Goal: Task Accomplishment & Management: Use online tool/utility

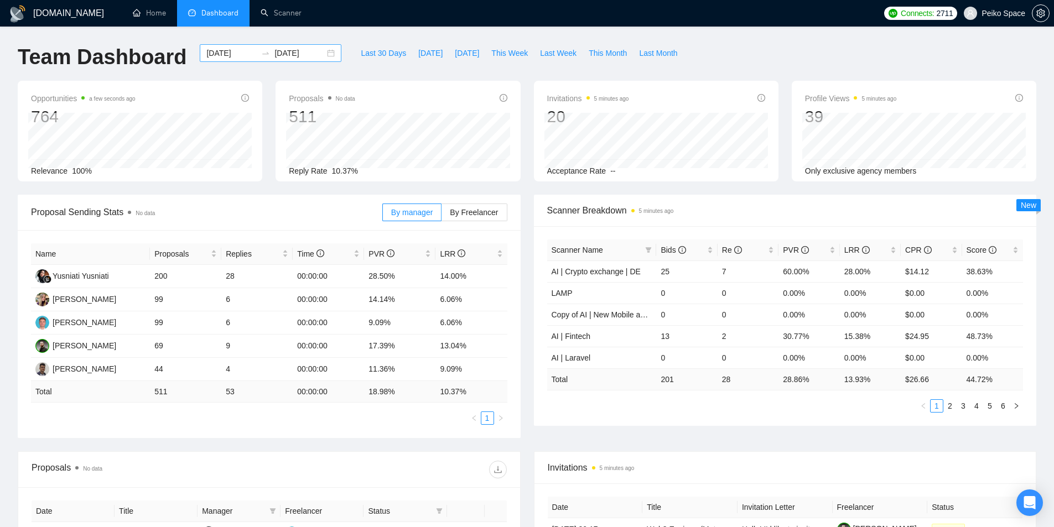
click at [324, 54] on div "[DATE] [DATE]" at bounding box center [271, 53] width 142 height 18
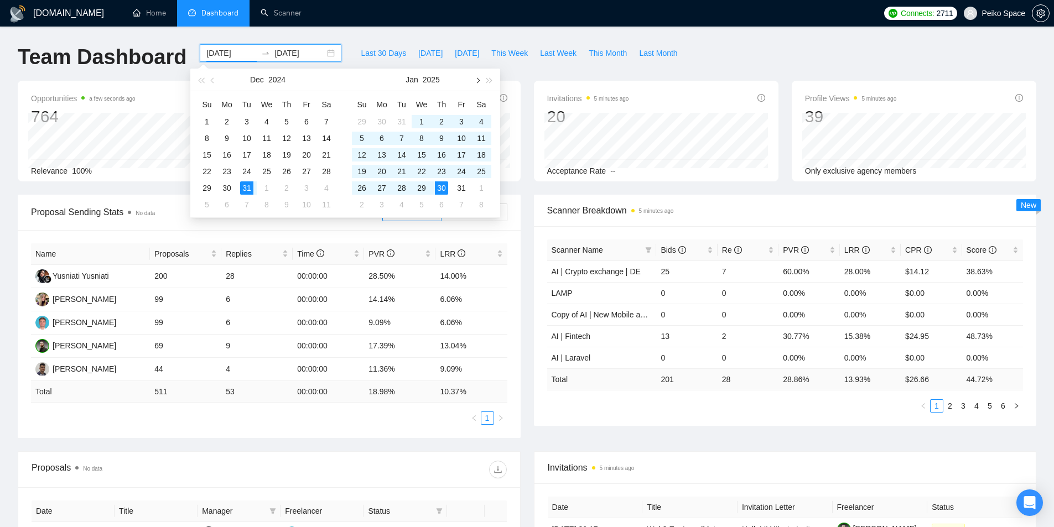
click at [477, 80] on span "button" at bounding box center [477, 80] width 6 height 6
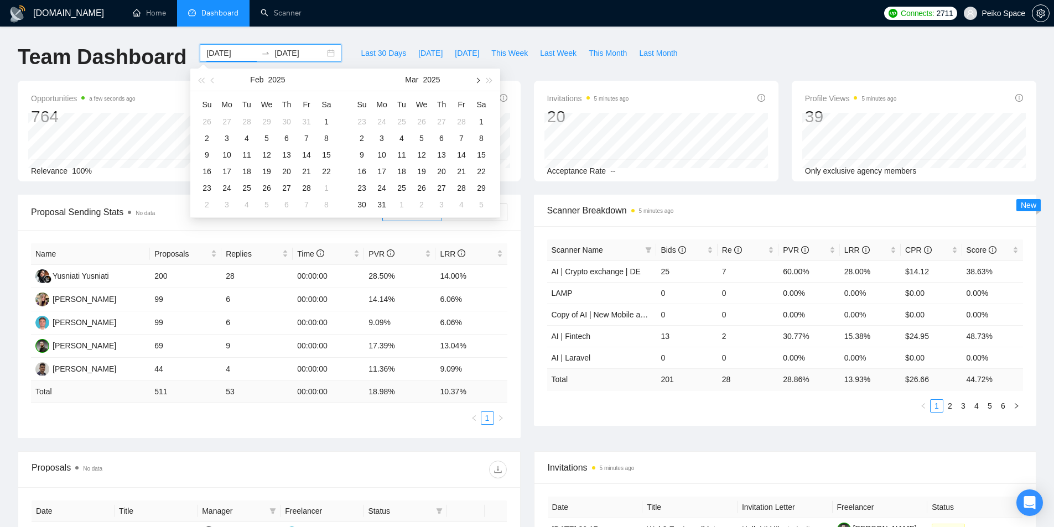
click at [477, 80] on span "button" at bounding box center [477, 80] width 6 height 6
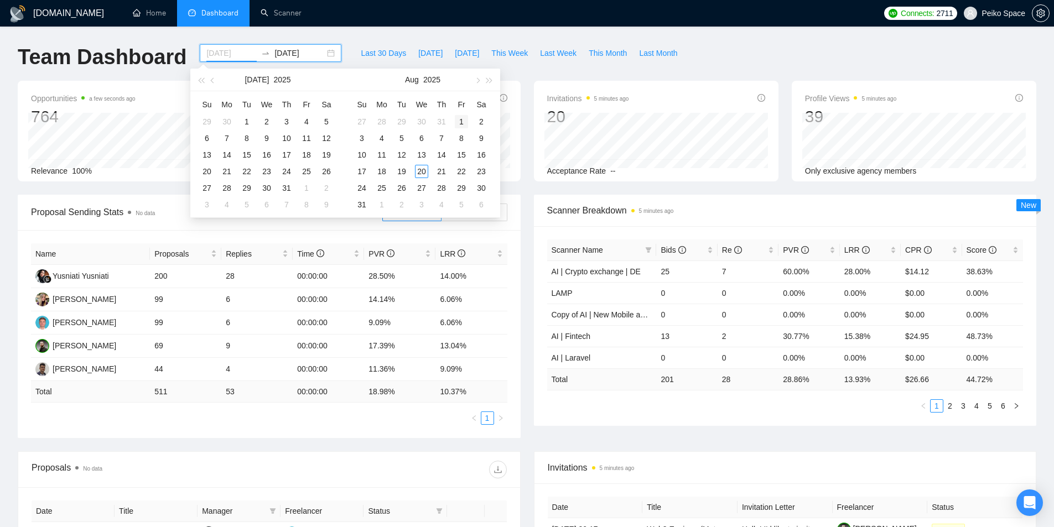
click at [461, 117] on div "1" at bounding box center [461, 121] width 13 height 13
type input "[DATE]"
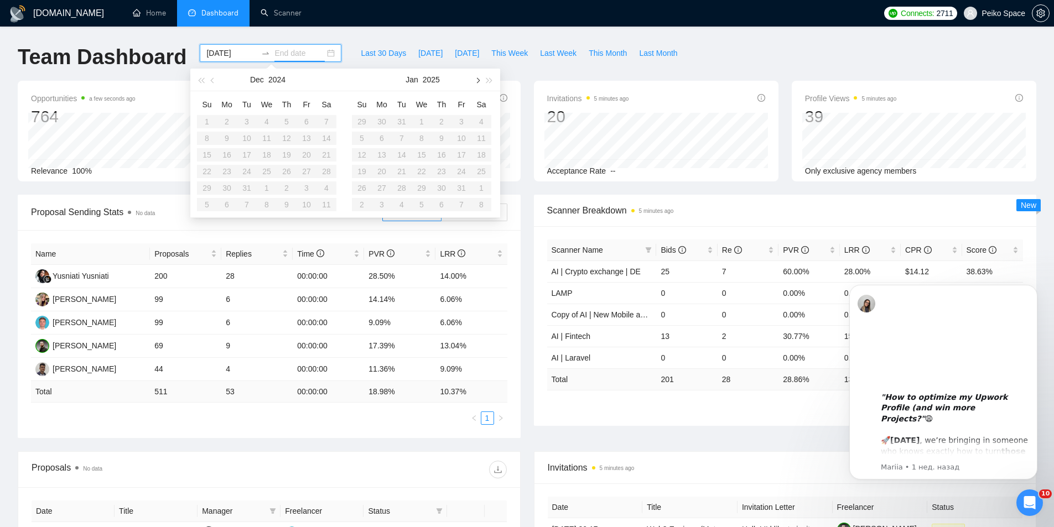
click at [474, 80] on button "button" at bounding box center [477, 80] width 12 height 22
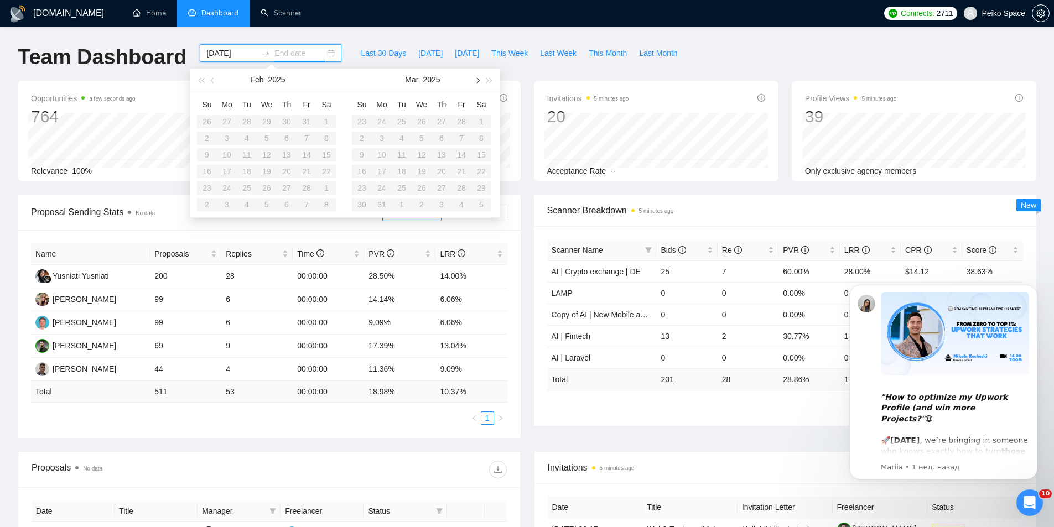
click at [474, 80] on button "button" at bounding box center [477, 80] width 12 height 22
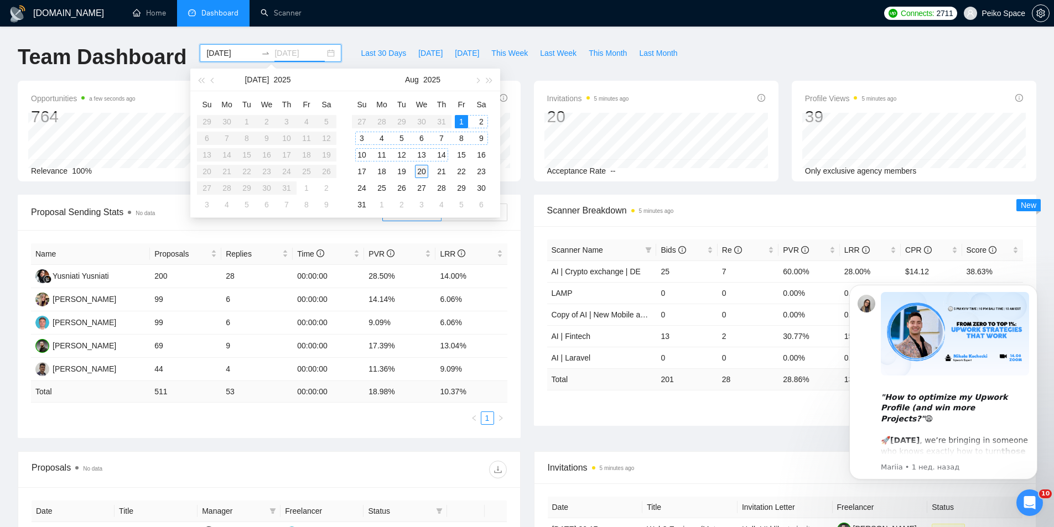
drag, startPoint x: 474, startPoint y: 80, endPoint x: 430, endPoint y: 166, distance: 96.5
click at [430, 166] on div "[DATE] Su Mo Tu We Th Fr Sa 27 28 29 30 31 1 2 3 4 5 6 7 8 9 10 11 12 13 14 15 …" at bounding box center [422, 143] width 155 height 149
type input "[DATE]"
click at [422, 170] on div "20" at bounding box center [421, 171] width 13 height 13
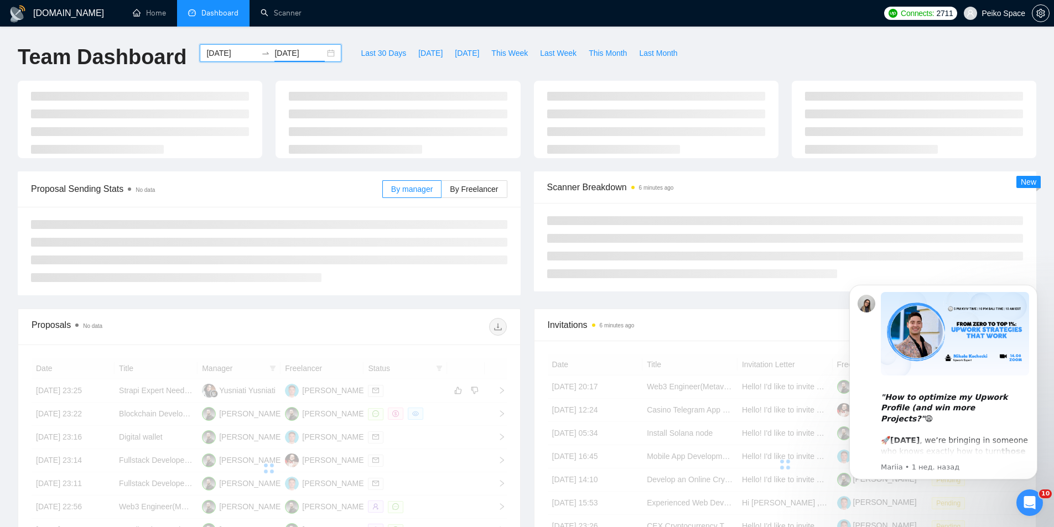
click at [712, 53] on div "Team Dashboard [DATE] [DATE] Last 30 Days [DATE] [DATE] This Week Last Week Thi…" at bounding box center [527, 62] width 1032 height 37
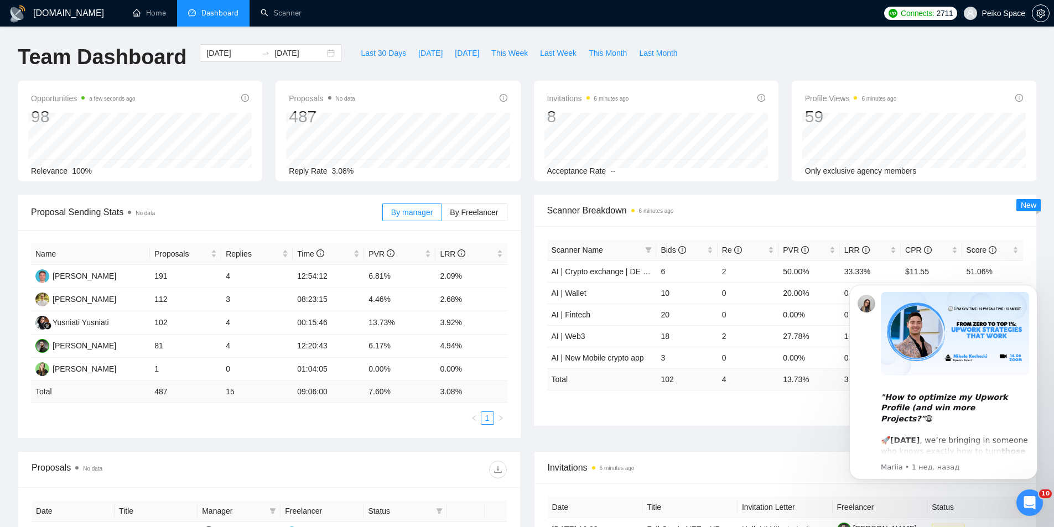
drag, startPoint x: 663, startPoint y: 381, endPoint x: 670, endPoint y: 382, distance: 7.8
click at [670, 382] on td "102" at bounding box center [686, 379] width 61 height 22
drag, startPoint x: 715, startPoint y: 379, endPoint x: 741, endPoint y: 374, distance: 25.8
click at [736, 378] on tr "Total 102 4 13.73 % 3.92 % $ 23.74 46.14 %" at bounding box center [785, 379] width 476 height 22
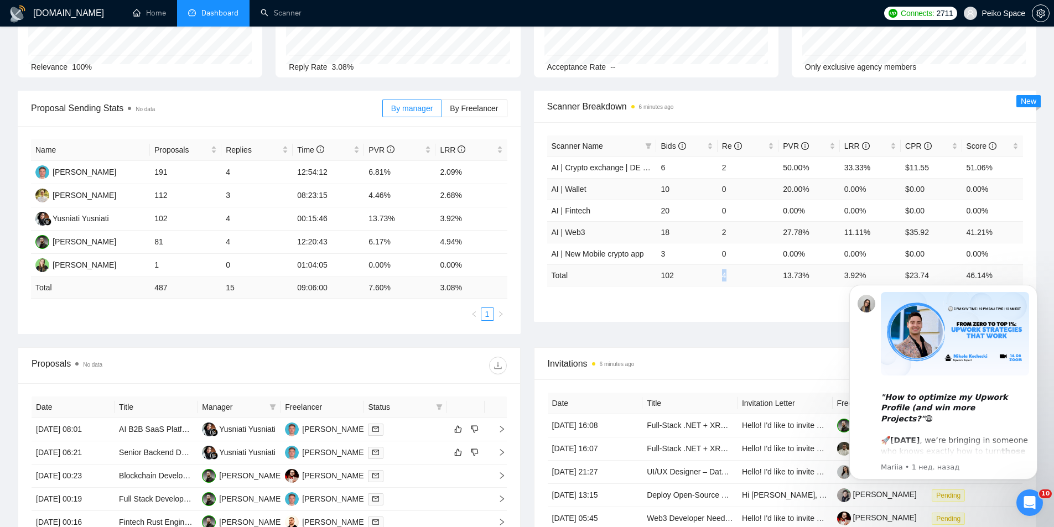
scroll to position [111, 0]
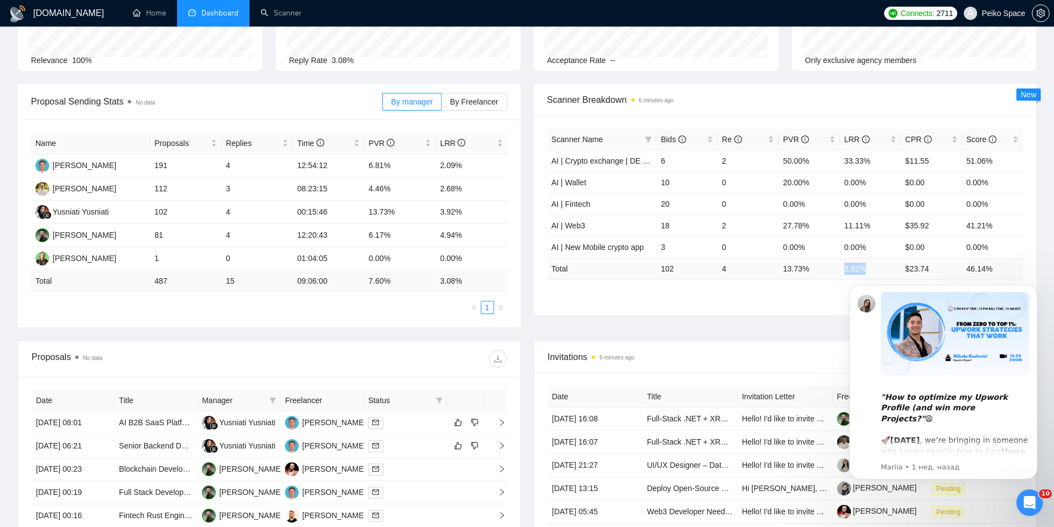
drag, startPoint x: 841, startPoint y: 266, endPoint x: 865, endPoint y: 267, distance: 23.3
click at [865, 267] on td "3.92 %" at bounding box center [870, 269] width 61 height 22
click at [420, 100] on span "By manager" at bounding box center [411, 101] width 41 height 9
click at [383, 105] on input "By manager" at bounding box center [383, 105] width 0 height 0
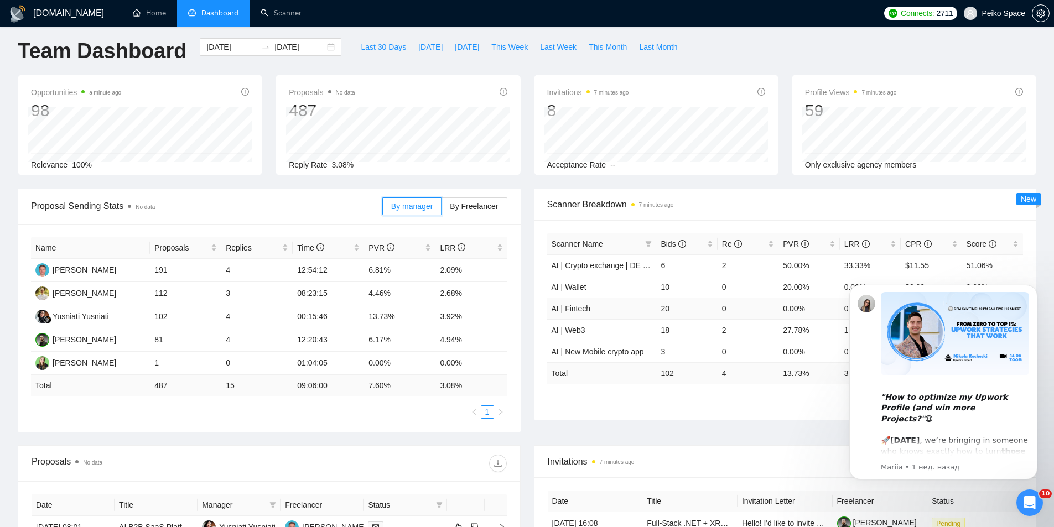
scroll to position [0, 0]
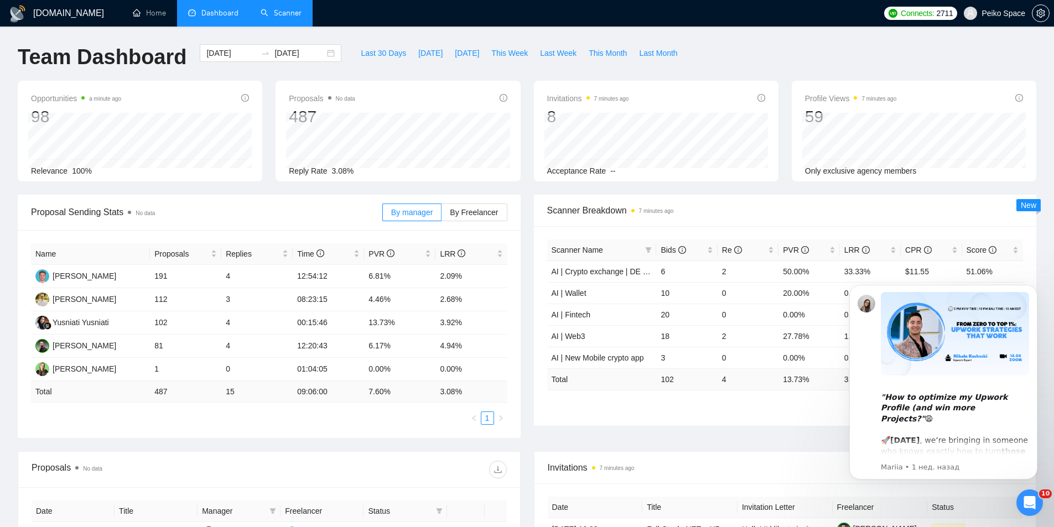
click at [293, 18] on link "Scanner" at bounding box center [281, 12] width 41 height 9
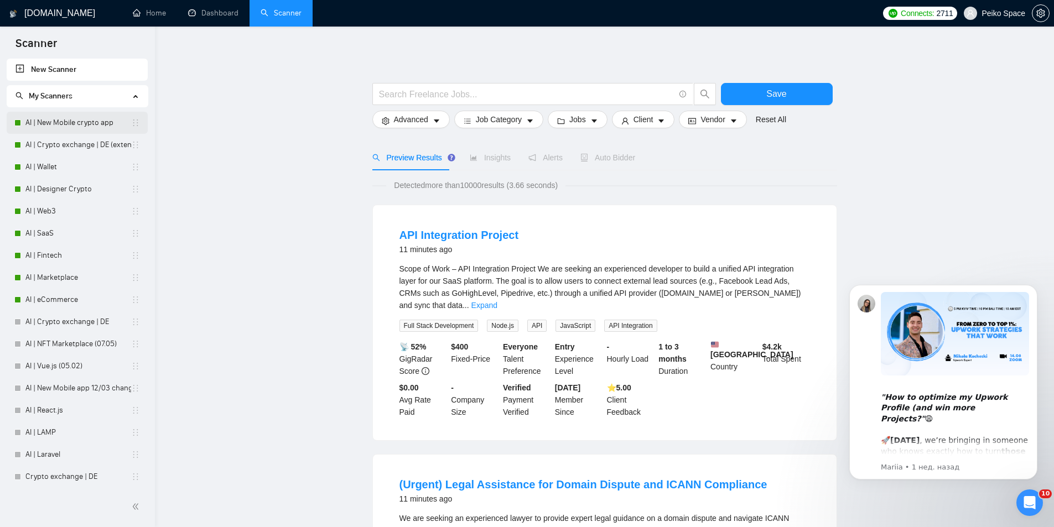
click at [83, 126] on link "AI | New Mobile crypto app" at bounding box center [78, 123] width 106 height 22
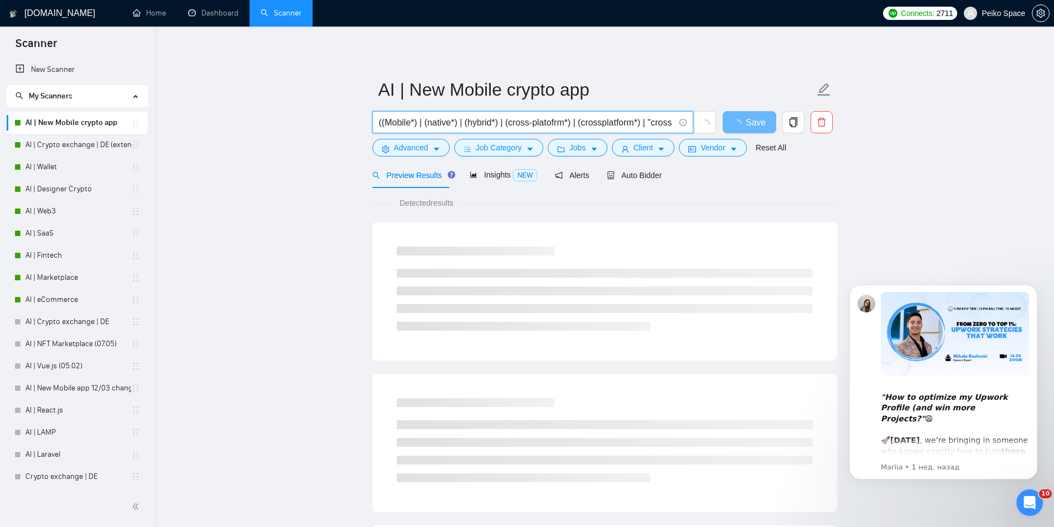
drag, startPoint x: 595, startPoint y: 120, endPoint x: 274, endPoint y: 126, distance: 320.9
click at [274, 126] on main "AI | New Mobile crypto app ((Mobile*) | (native*) | (hybrid*) | (cross-platofrm…" at bounding box center [605, 505] width 864 height 923
drag, startPoint x: 600, startPoint y: 119, endPoint x: 341, endPoint y: 124, distance: 259.5
click at [342, 124] on main "AI | New Mobile crypto app ((Mobile*) | (native*) | (hybrid*) | (cross-platofrm…" at bounding box center [605, 505] width 864 height 923
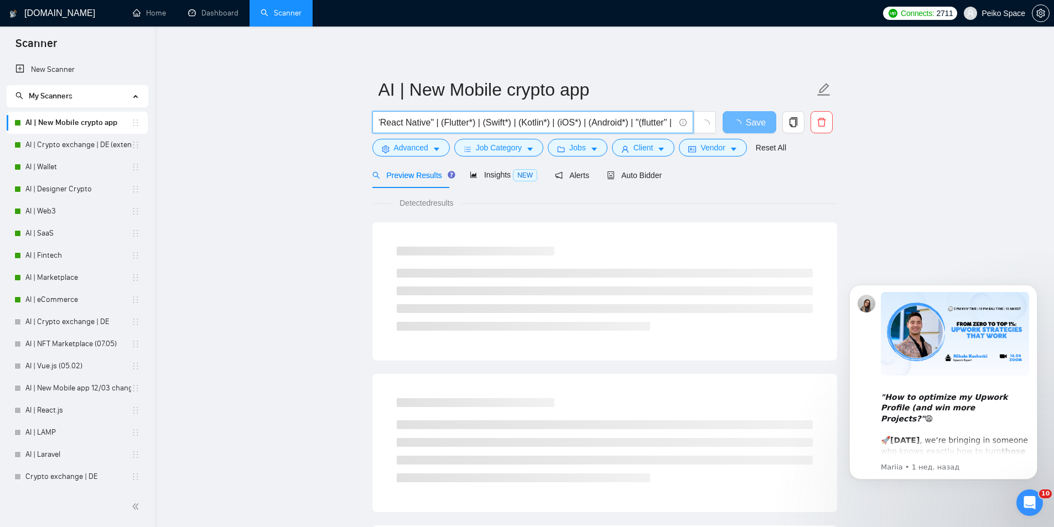
scroll to position [0, 194]
drag, startPoint x: 449, startPoint y: 126, endPoint x: 496, endPoint y: 124, distance: 46.5
click at [450, 126] on input "((Mobile*) | (native*) | (hybrid*) | (cross-platofrm*) | (crossplatform*) | "cr…" at bounding box center [526, 123] width 295 height 14
drag, startPoint x: 496, startPoint y: 124, endPoint x: 327, endPoint y: 122, distance: 169.3
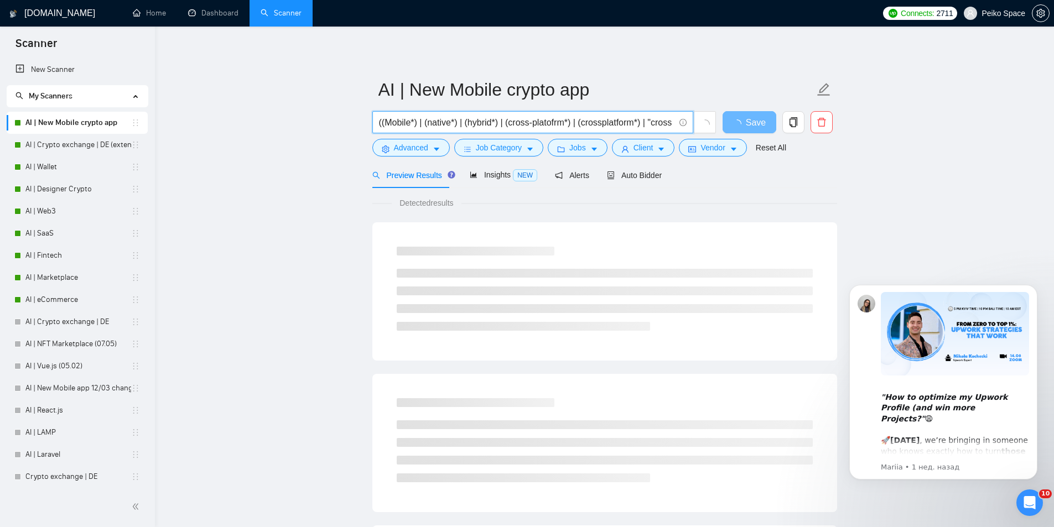
click at [327, 122] on main "AI | New Mobile crypto app ((Mobile*) | (native*) | (hybrid*) | (cross-platofrm…" at bounding box center [605, 505] width 864 height 923
click at [475, 123] on input "((Mobile*) | (native*) | (hybrid*) | (cross-platofrm*) | (crossplatform*) | "cr…" at bounding box center [526, 123] width 295 height 14
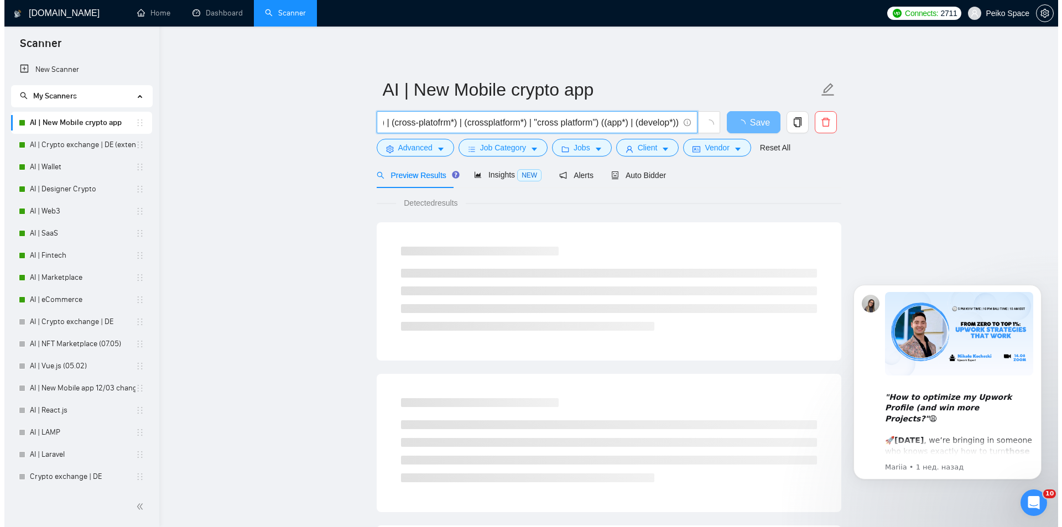
scroll to position [0, 142]
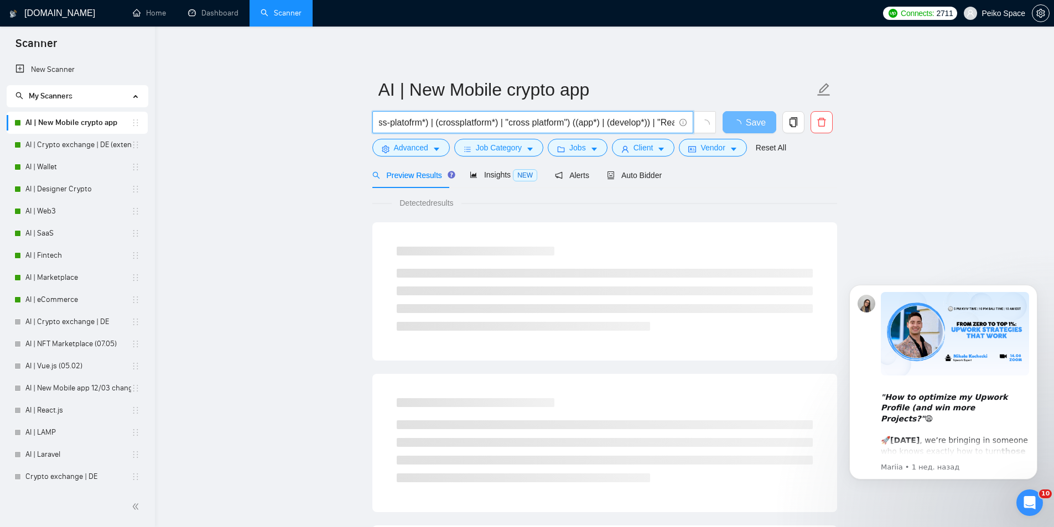
drag, startPoint x: 547, startPoint y: 126, endPoint x: 649, endPoint y: 125, distance: 102.3
click at [649, 125] on input "((Mobile*) | (native*) | (hybrid*) | (cross-platofrm*) | (crossplatform*) | "cr…" at bounding box center [526, 123] width 295 height 14
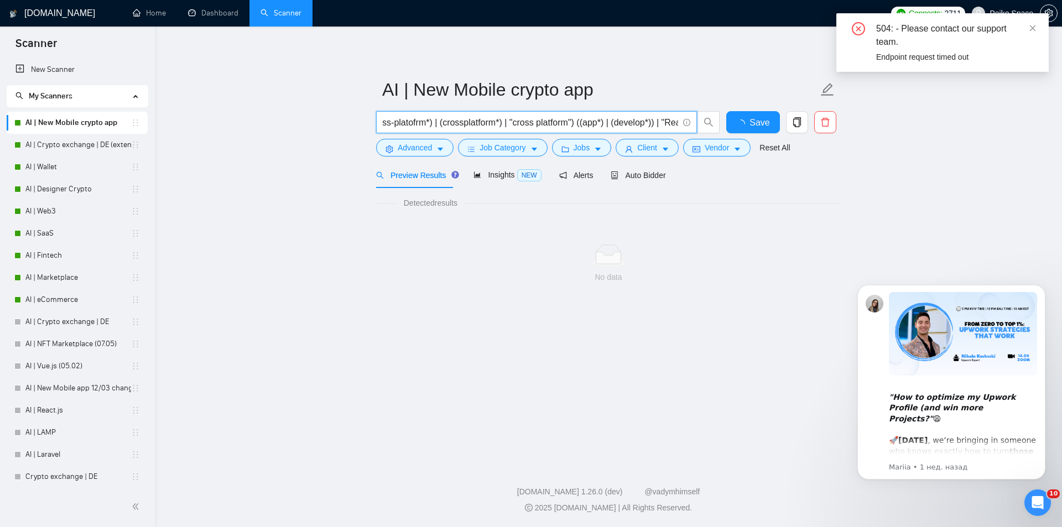
scroll to position [0, 0]
